Goal: Communication & Community: Participate in discussion

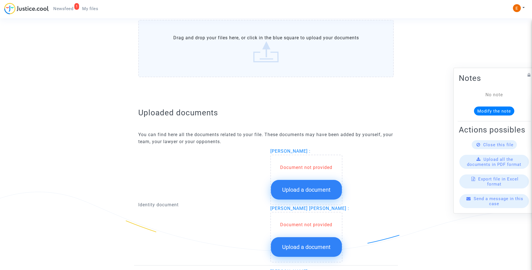
scroll to position [308, 0]
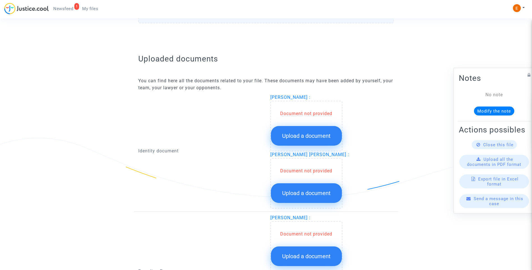
click at [312, 135] on span "Upload a document" at bounding box center [306, 135] width 49 height 7
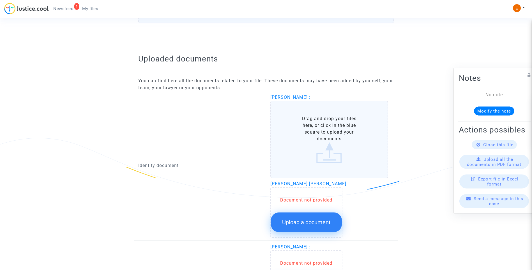
click at [320, 225] on button "Upload a document" at bounding box center [306, 222] width 71 height 20
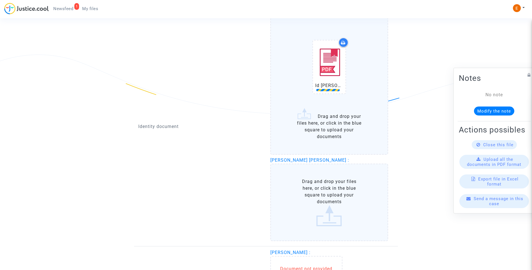
scroll to position [393, 0]
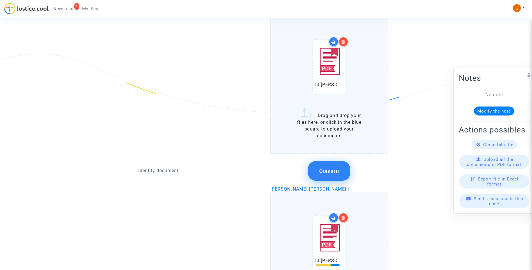
click at [346, 42] on div at bounding box center [343, 42] width 10 height 10
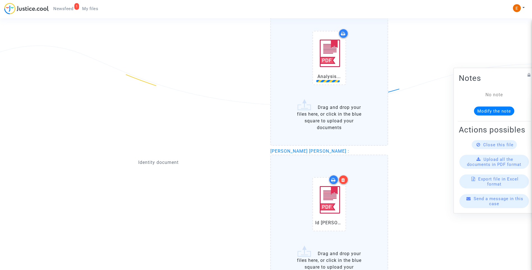
scroll to position [477, 0]
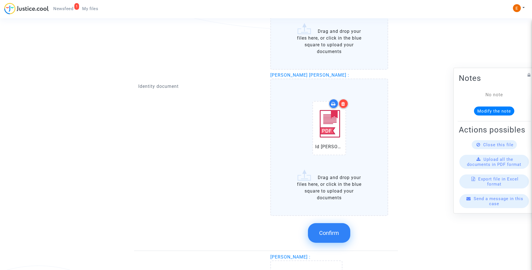
click at [337, 230] on span "Confirm" at bounding box center [329, 232] width 20 height 7
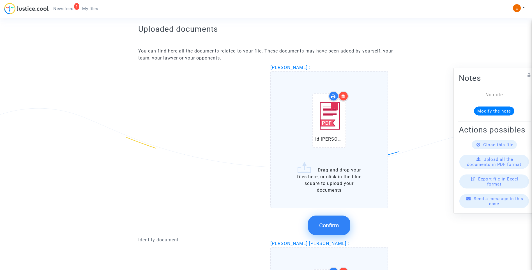
scroll to position [336, 0]
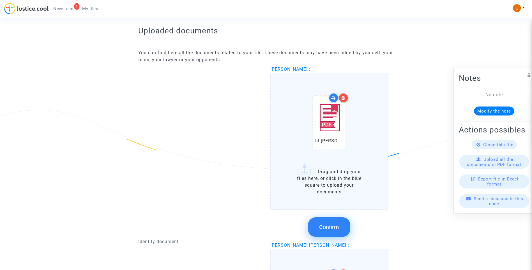
click at [340, 226] on button "Confirm" at bounding box center [329, 227] width 42 height 20
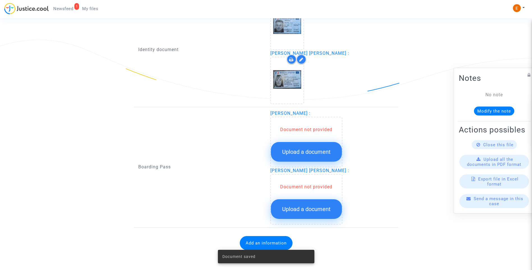
click at [324, 153] on span "Upload a document" at bounding box center [306, 151] width 49 height 7
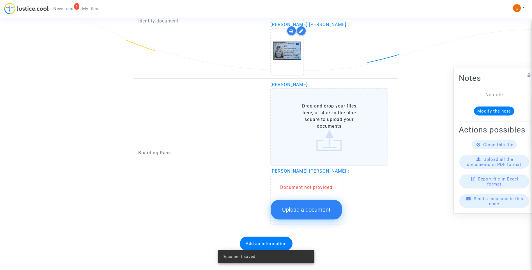
scroll to position [436, 0]
click at [319, 208] on span "Upload a document" at bounding box center [306, 209] width 49 height 7
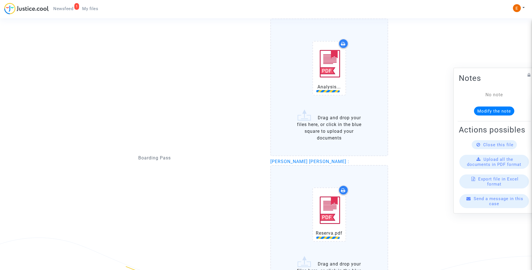
scroll to position [520, 0]
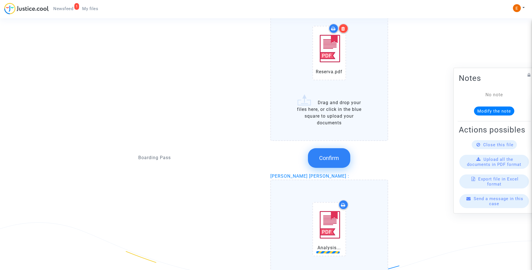
click at [331, 159] on span "Confirm" at bounding box center [329, 158] width 20 height 7
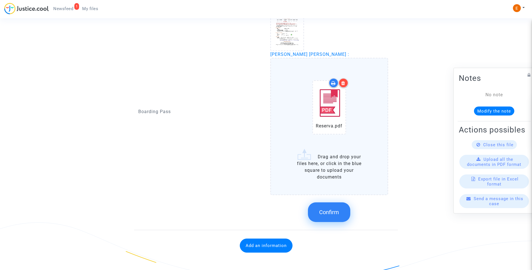
click at [326, 207] on button "Confirm" at bounding box center [329, 212] width 42 height 20
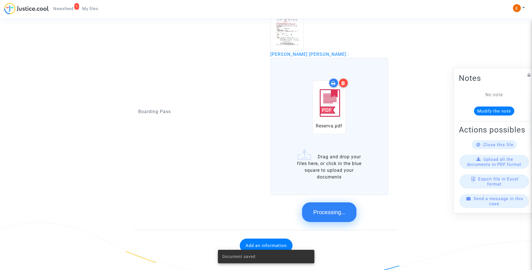
scroll to position [401, 0]
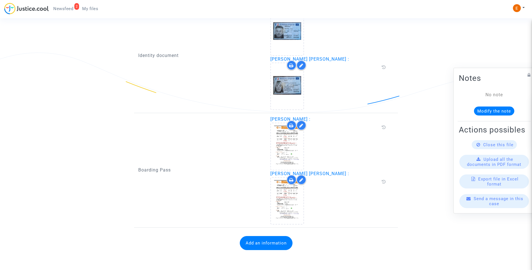
click at [262, 246] on button "Add an information" at bounding box center [266, 243] width 53 height 14
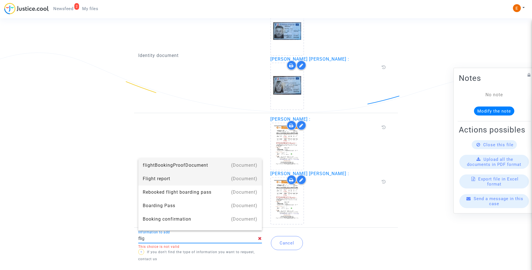
click at [163, 178] on div "Flight report" at bounding box center [200, 178] width 115 height 13
type input "Flight report"
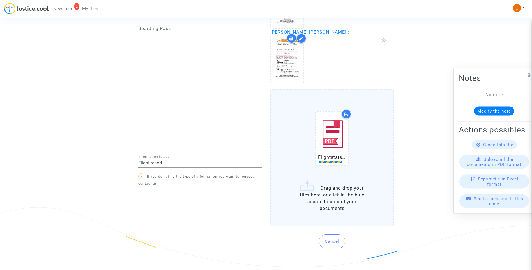
scroll to position [536, 0]
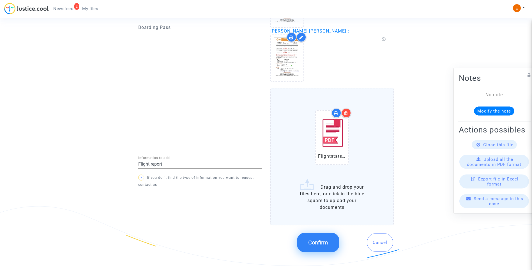
click at [323, 244] on span "Confirm" at bounding box center [318, 242] width 20 height 7
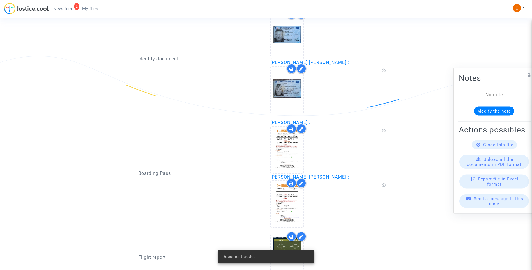
scroll to position [251, 0]
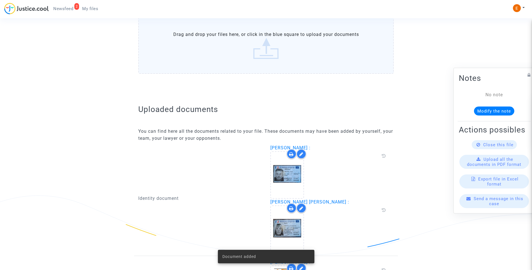
click at [70, 11] on span "Newsfeed" at bounding box center [63, 8] width 20 height 5
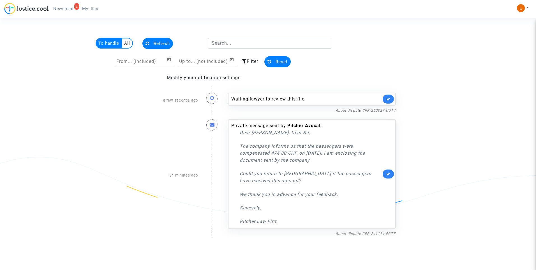
drag, startPoint x: 385, startPoint y: 100, endPoint x: 379, endPoint y: 66, distance: 33.6
click at [385, 99] on link at bounding box center [388, 98] width 11 height 9
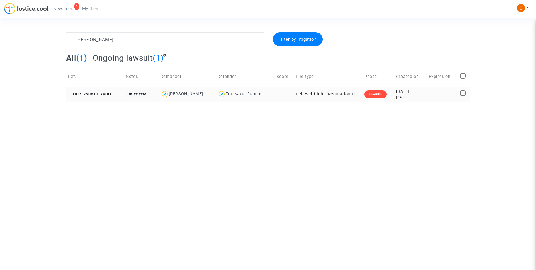
type textarea "Nardini"
click at [382, 96] on div "Lawsuit" at bounding box center [376, 94] width 22 height 8
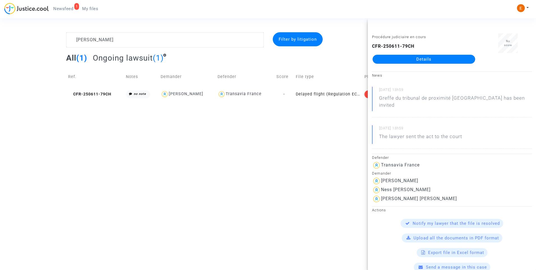
click at [446, 60] on link "Details" at bounding box center [424, 59] width 103 height 9
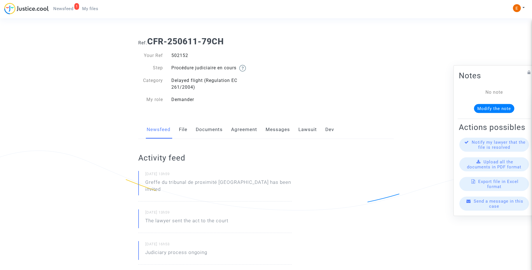
click at [275, 132] on link "Messages" at bounding box center [278, 129] width 24 height 19
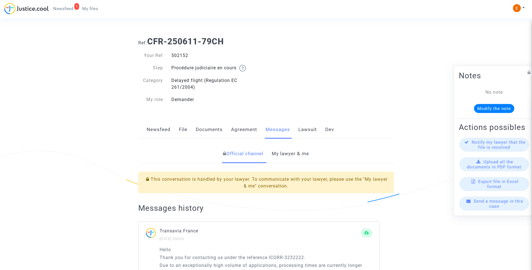
click at [297, 156] on link "My lawyer & me" at bounding box center [290, 153] width 37 height 19
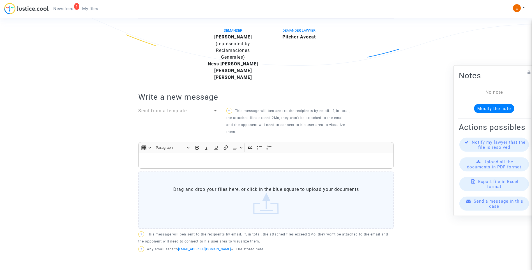
scroll to position [44, 0]
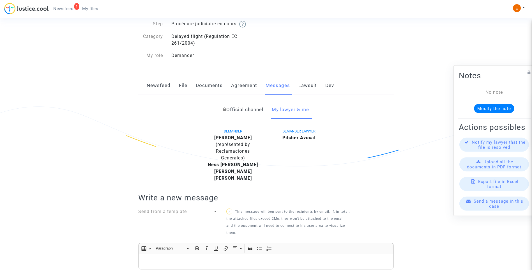
click at [253, 107] on link "Official channel" at bounding box center [243, 109] width 40 height 19
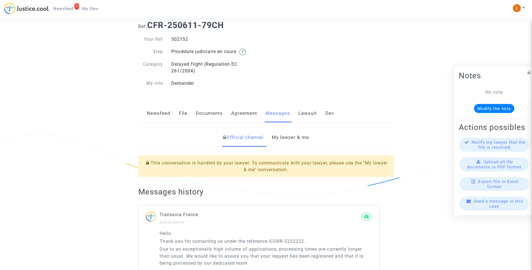
scroll to position [16, 0]
click at [296, 144] on link "My lawyer & me" at bounding box center [290, 137] width 37 height 19
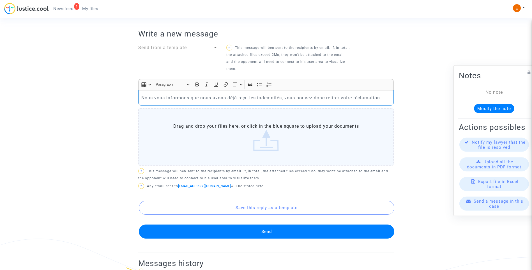
scroll to position [232, 0]
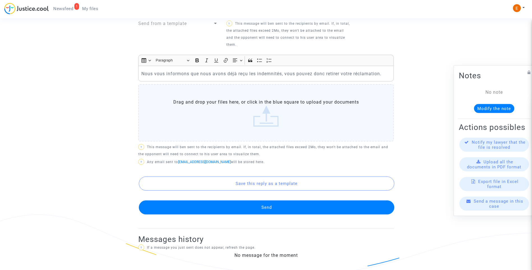
click at [278, 206] on button "Send" at bounding box center [266, 207] width 255 height 14
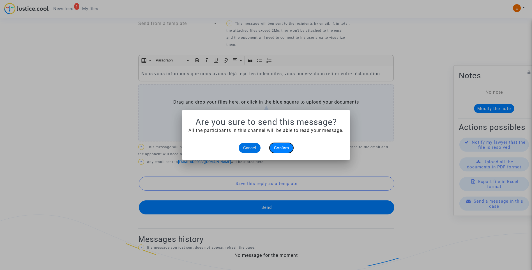
click at [292, 148] on button "Confirm" at bounding box center [281, 148] width 24 height 10
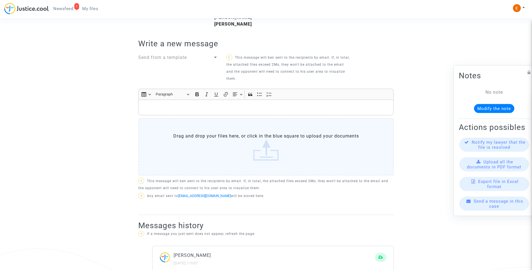
scroll to position [183, 0]
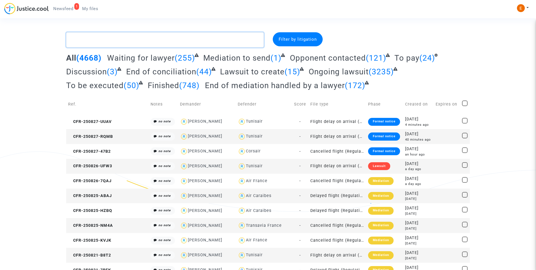
paste textarea "Piebou Nguendam"
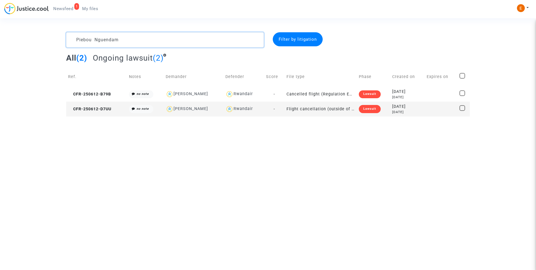
type textarea "Piebou Nguendam"
click at [374, 92] on div "Lawsuit" at bounding box center [370, 94] width 22 height 8
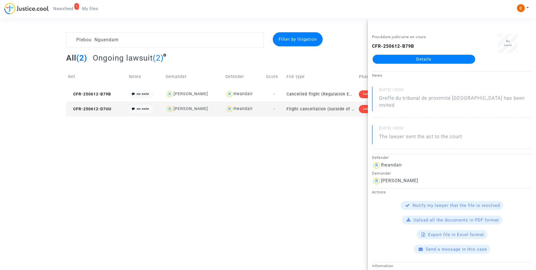
click at [408, 61] on link "Details" at bounding box center [424, 59] width 103 height 9
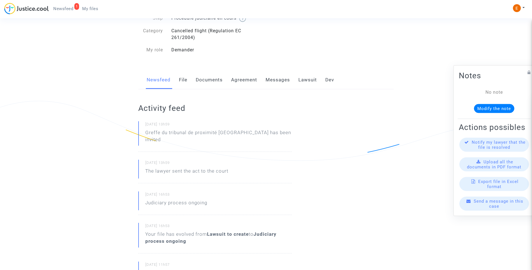
scroll to position [28, 0]
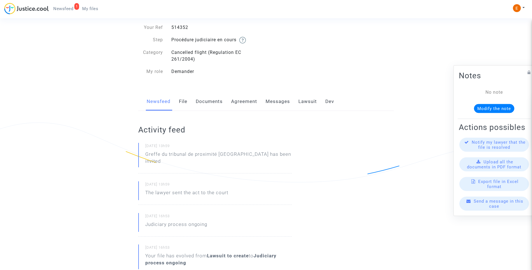
click at [289, 104] on link "Messages" at bounding box center [278, 101] width 24 height 19
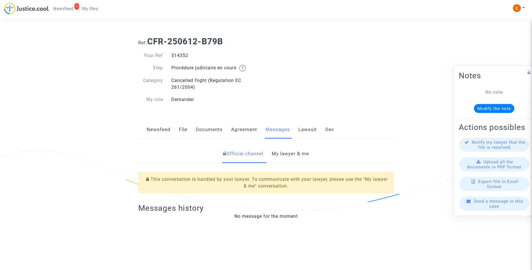
click at [294, 152] on link "My lawyer & me" at bounding box center [290, 153] width 37 height 19
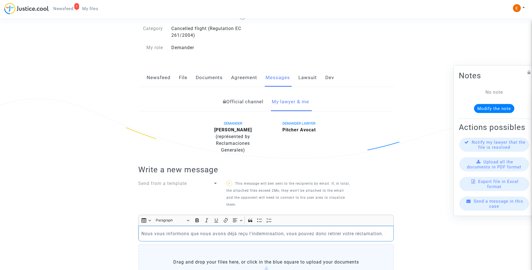
scroll to position [212, 0]
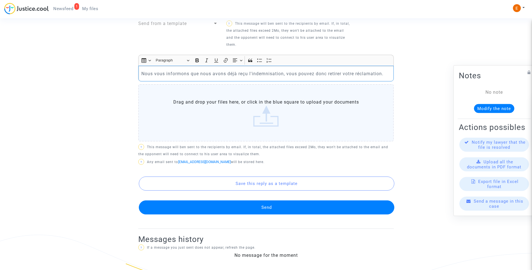
click at [264, 209] on button "Send" at bounding box center [266, 207] width 255 height 14
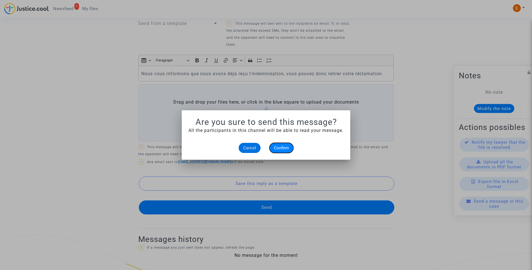
click at [282, 147] on span "Confirm" at bounding box center [281, 147] width 15 height 5
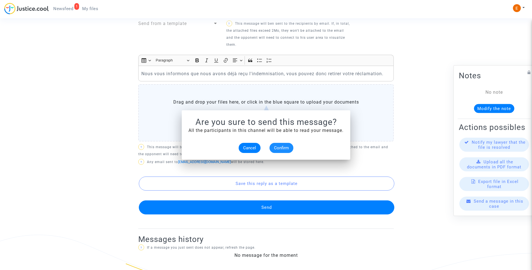
scroll to position [212, 0]
